Goal: Information Seeking & Learning: Understand process/instructions

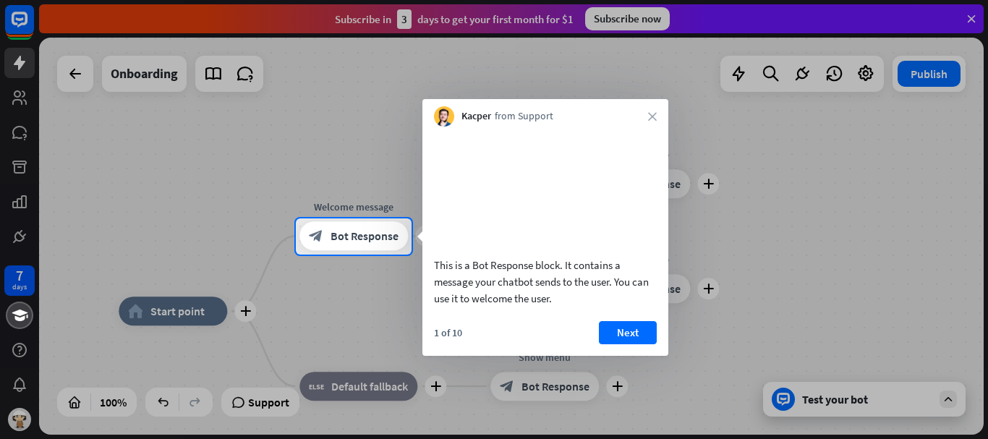
click at [618, 356] on div "1 of 10 Next" at bounding box center [545, 338] width 246 height 35
click at [619, 344] on button "Next" at bounding box center [628, 332] width 58 height 23
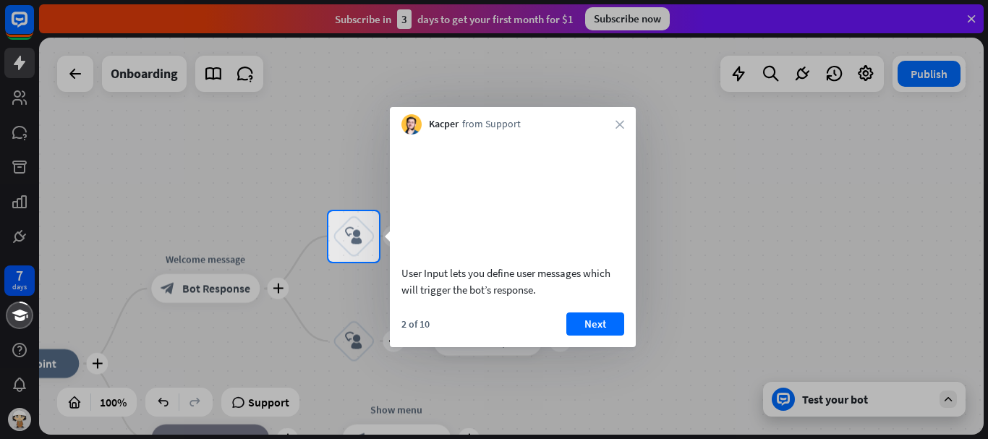
click at [626, 337] on div "2 of 10 Next" at bounding box center [513, 329] width 246 height 35
click at [605, 336] on button "Next" at bounding box center [595, 323] width 58 height 23
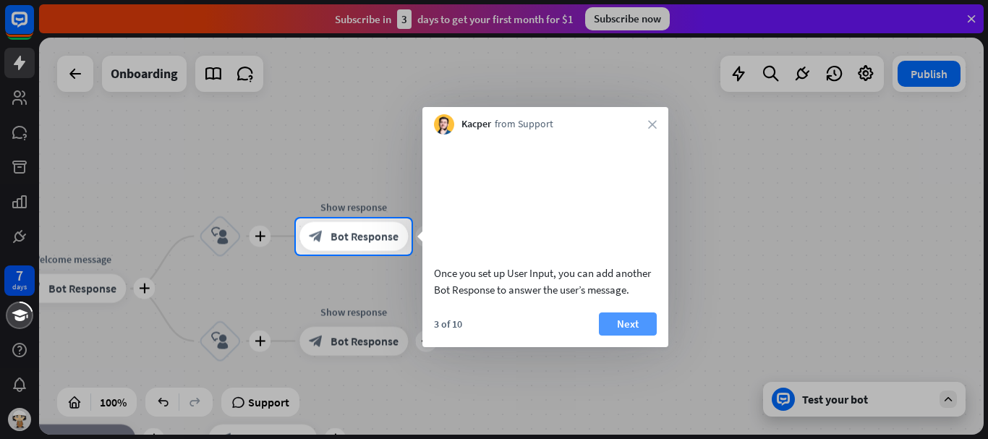
click at [603, 336] on button "Next" at bounding box center [628, 323] width 58 height 23
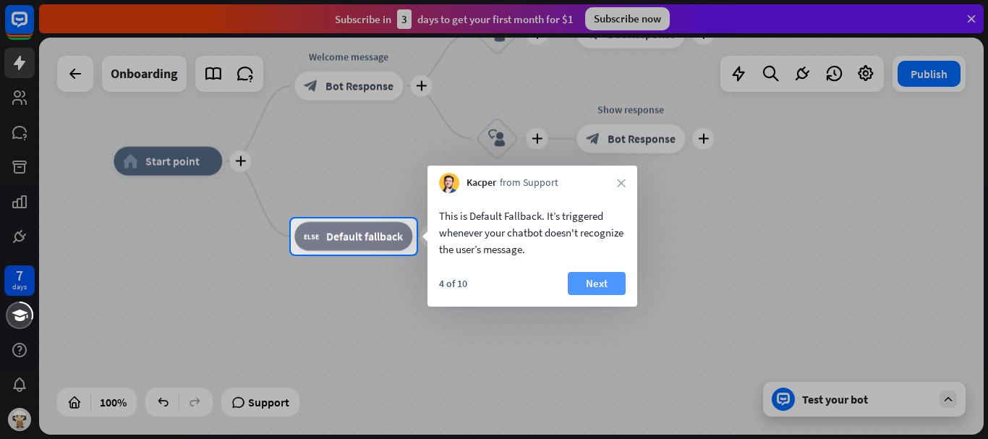
click at [595, 284] on button "Next" at bounding box center [597, 283] width 58 height 23
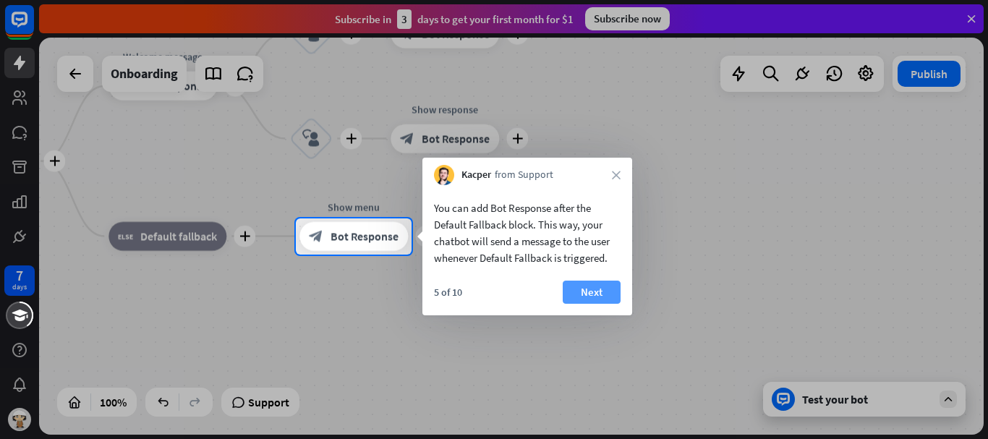
click at [597, 283] on button "Next" at bounding box center [592, 292] width 58 height 23
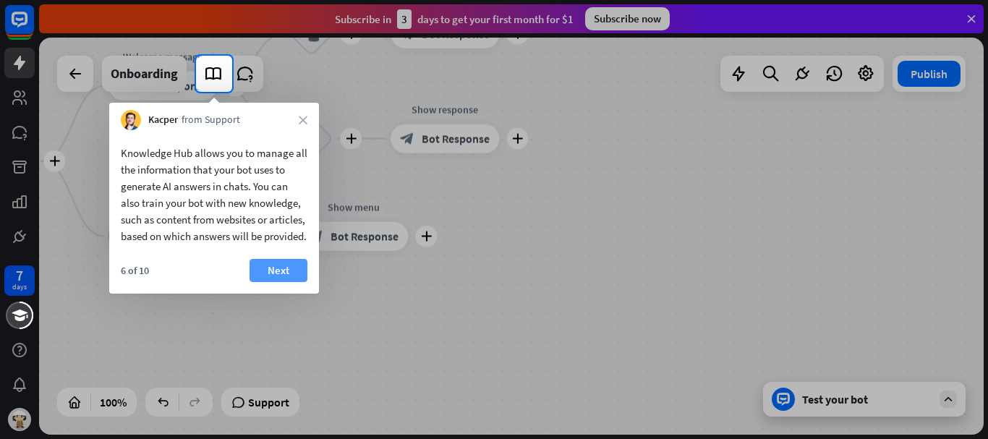
click at [257, 282] on button "Next" at bounding box center [279, 270] width 58 height 23
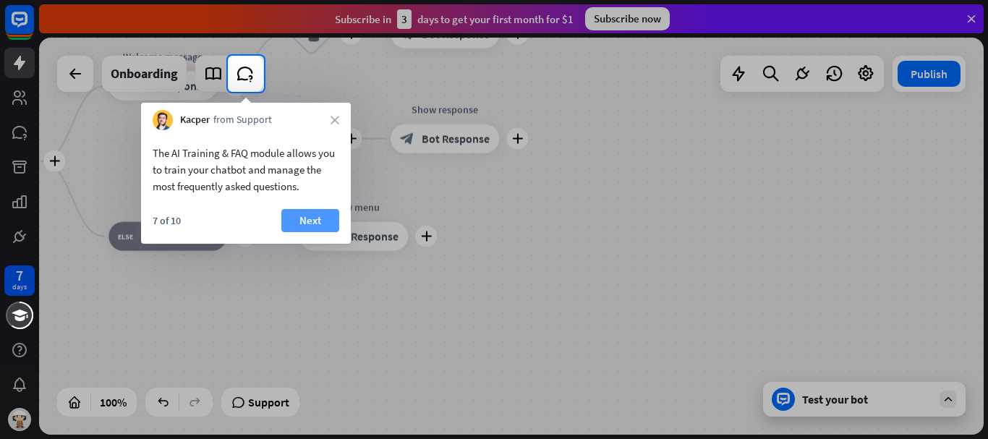
click at [306, 221] on button "Next" at bounding box center [310, 220] width 58 height 23
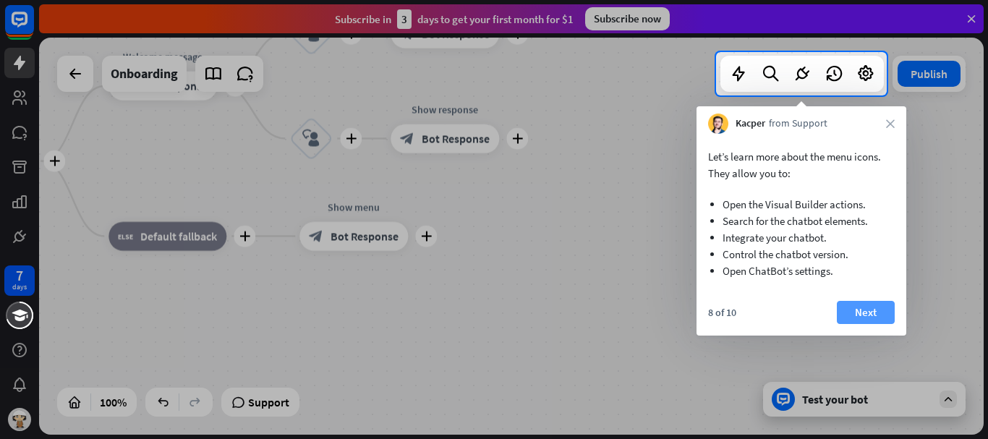
click at [891, 307] on button "Next" at bounding box center [866, 312] width 58 height 23
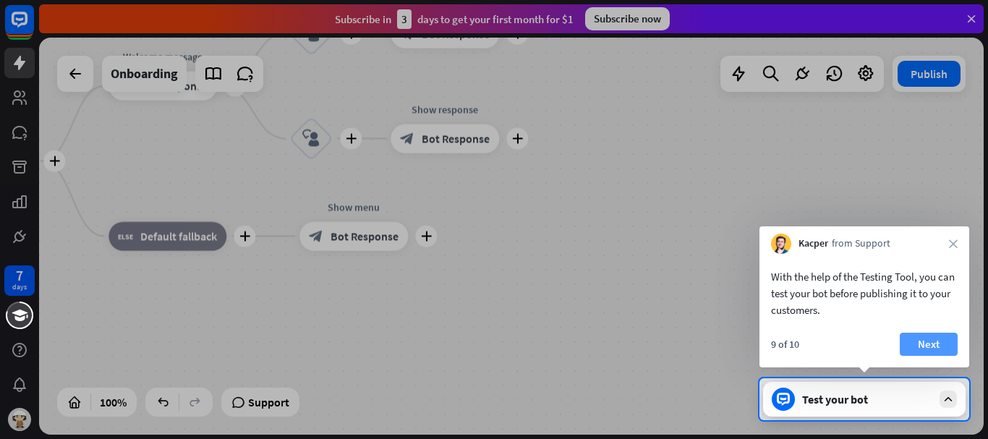
click at [922, 336] on button "Next" at bounding box center [929, 344] width 58 height 23
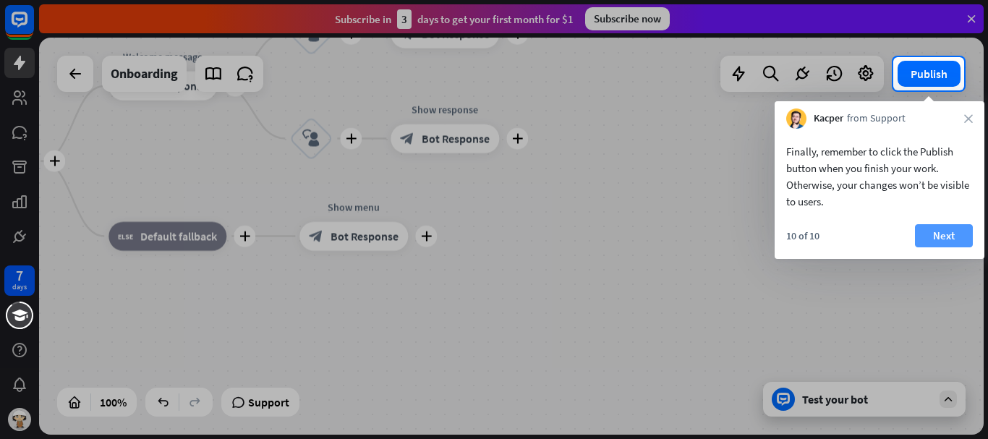
click at [950, 236] on button "Next" at bounding box center [944, 235] width 58 height 23
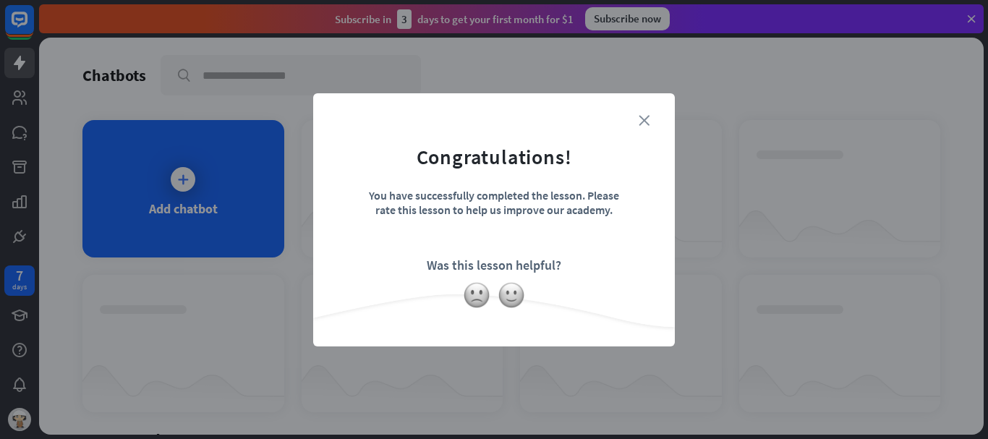
click at [643, 117] on icon "close" at bounding box center [644, 120] width 11 height 11
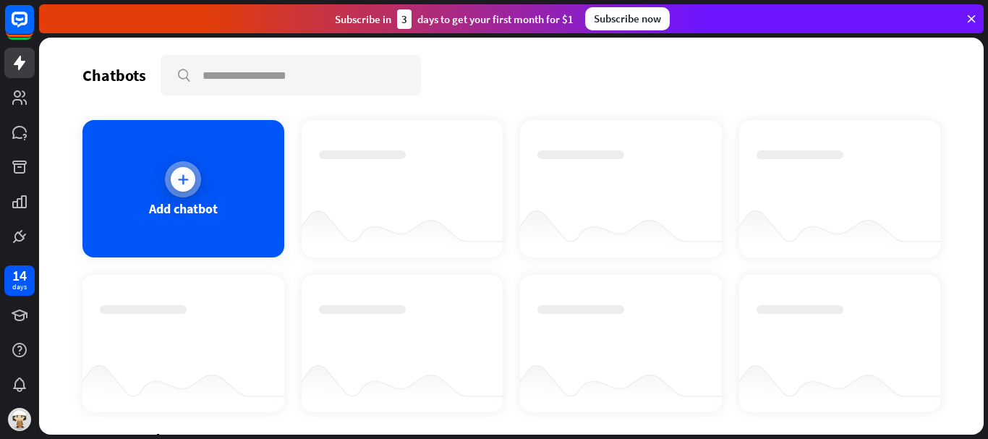
click at [182, 185] on icon at bounding box center [183, 179] width 14 height 14
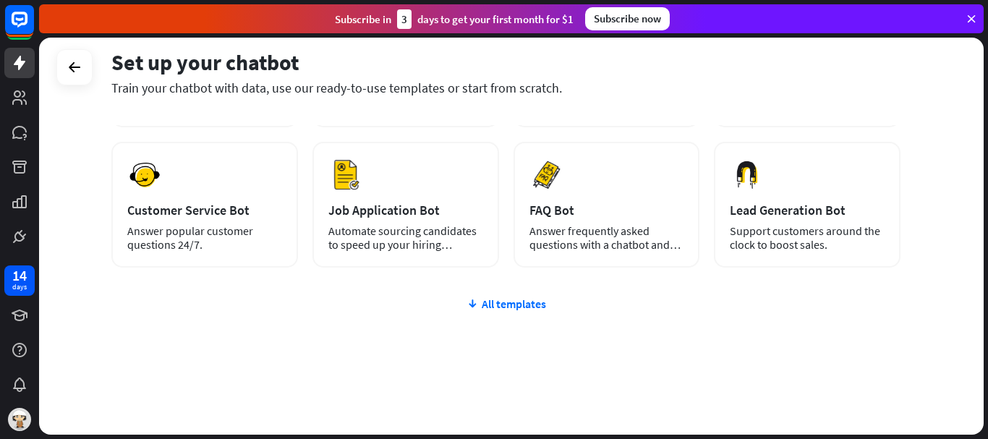
scroll to position [201, 0]
